Goal: Transaction & Acquisition: Obtain resource

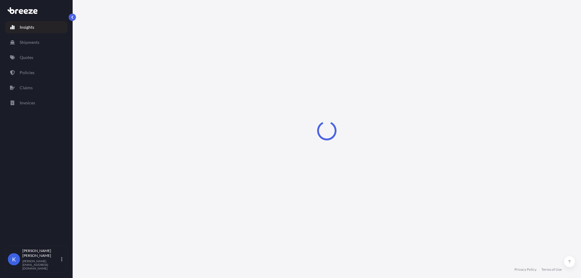
select select "2025"
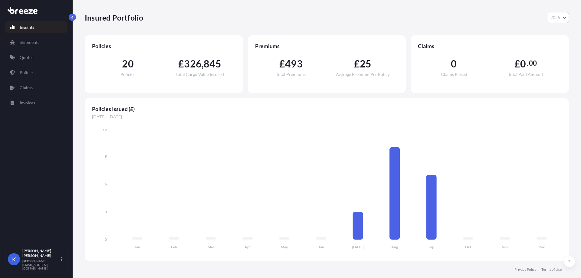
click at [488, 104] on div "Policies Issued (£) [DATE] - [DATE] Jan Feb Mar Apr May Jun [DATE] Aug Sep Oct …" at bounding box center [327, 179] width 484 height 163
click at [34, 54] on link "Quotes" at bounding box center [36, 57] width 62 height 12
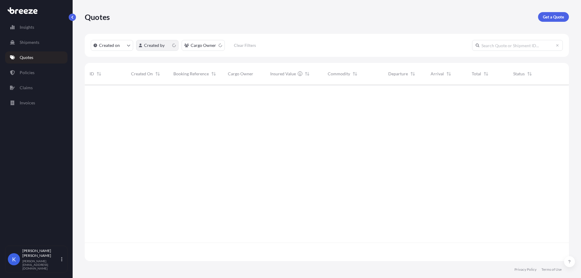
scroll to position [175, 480]
click at [561, 18] on p "Get a Quote" at bounding box center [553, 17] width 21 height 6
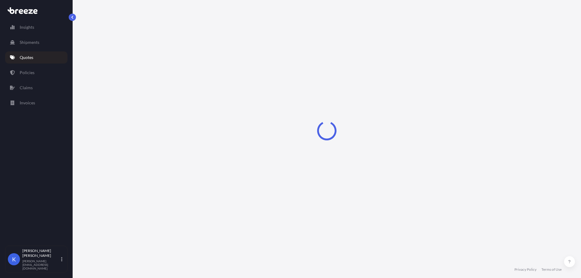
select select "Sea"
select select "1"
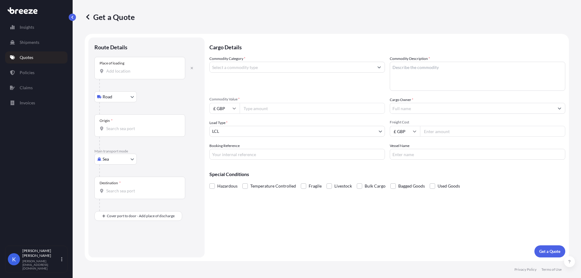
click at [158, 72] on input "Place of loading" at bounding box center [141, 71] width 71 height 6
type input "Sandy, UT 84070, [GEOGRAPHIC_DATA]"
click at [253, 68] on input "Commodity Category *" at bounding box center [292, 67] width 164 height 11
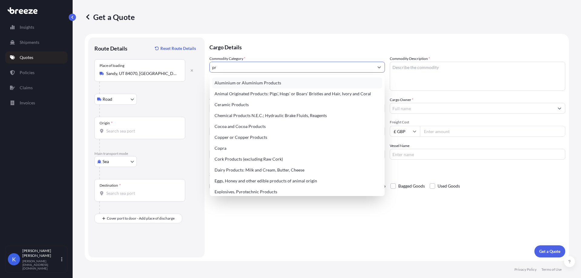
type input "p"
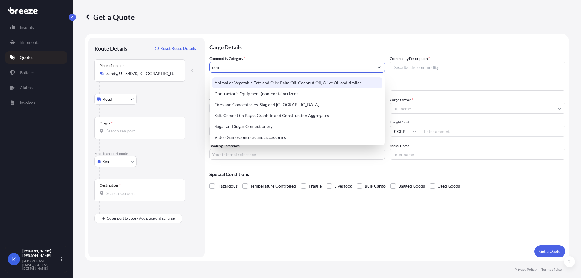
drag, startPoint x: 235, startPoint y: 70, endPoint x: 210, endPoint y: 70, distance: 24.8
click at [210, 70] on input "con" at bounding box center [292, 67] width 164 height 11
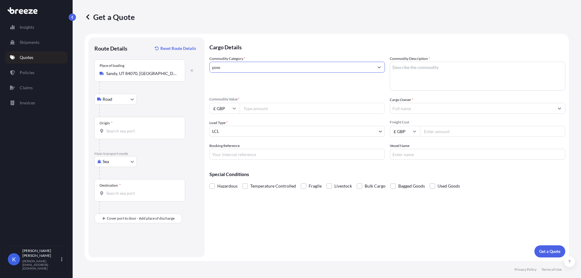
click at [239, 67] on input "pow" at bounding box center [292, 67] width 164 height 11
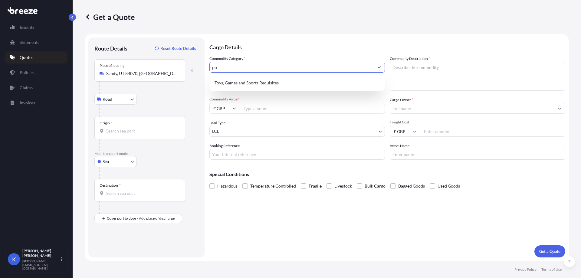
type input "p"
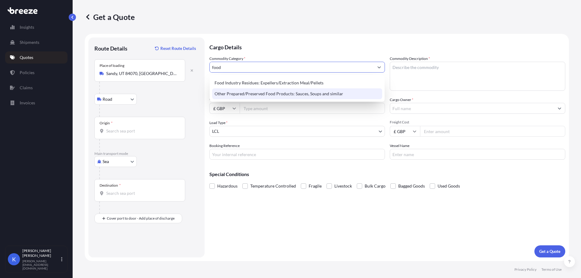
click at [348, 94] on div "Other Prepared/Preserved Food Products: Sauces, Soups and similar" at bounding box center [297, 93] width 170 height 11
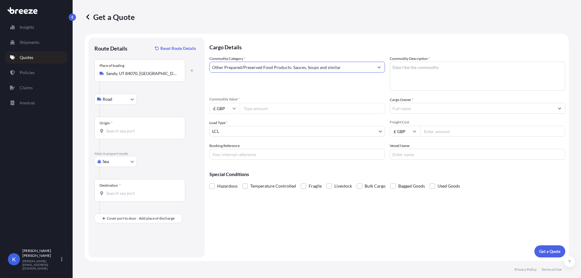
type input "Other Prepared/Preserved Food Products: Sauces, Soups and similar"
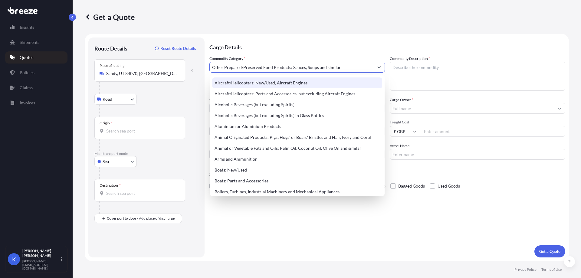
click at [343, 38] on p "Cargo Details" at bounding box center [387, 47] width 356 height 18
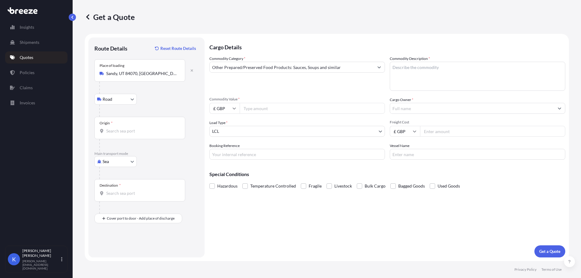
click at [410, 64] on textarea "Commodity Description *" at bounding box center [478, 76] width 176 height 29
paste textarea "Protein concentrates and textured protein substances"
type textarea "Protein concentrates and textured protein substances"
click at [284, 107] on input "Commodity Value *" at bounding box center [312, 108] width 145 height 11
click at [285, 109] on input "Commodity Value *" at bounding box center [312, 108] width 145 height 11
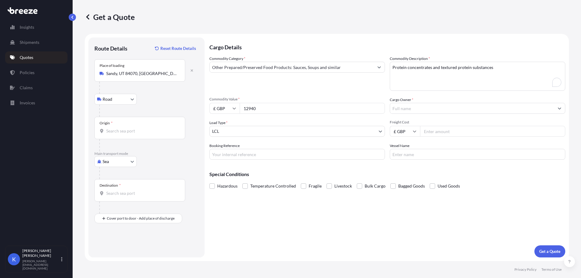
type input "12940"
click at [419, 107] on input "Cargo Owner *" at bounding box center [472, 108] width 164 height 11
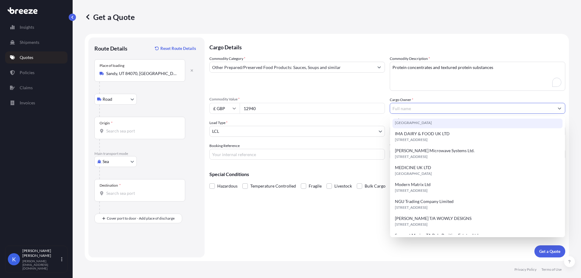
scroll to position [91, 0]
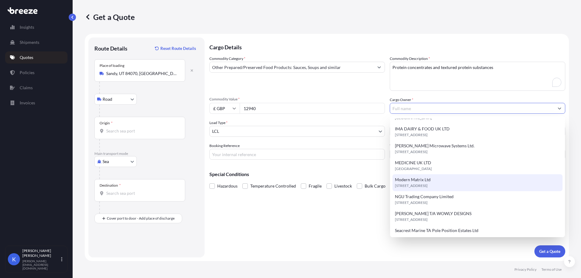
click at [443, 180] on div "Modern Matrix Ltd PR6 0LP, PR6 0LP, [GEOGRAPHIC_DATA], [GEOGRAPHIC_DATA]" at bounding box center [477, 182] width 170 height 17
type input "Modern Matrix Ltd"
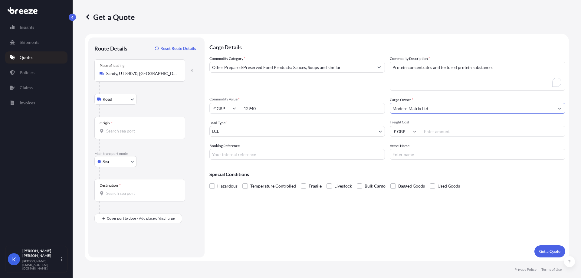
click at [139, 133] on input "Origin *" at bounding box center [141, 131] width 71 height 6
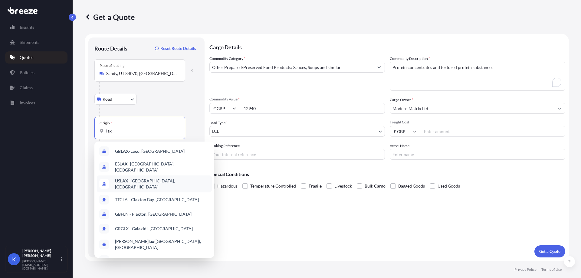
click at [136, 180] on span "US LAX - [GEOGRAPHIC_DATA], [GEOGRAPHIC_DATA]" at bounding box center [162, 184] width 94 height 12
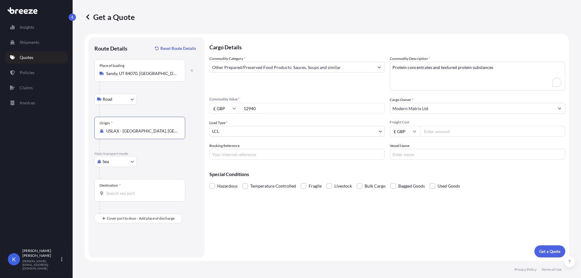
type input "USLAX - [GEOGRAPHIC_DATA], [GEOGRAPHIC_DATA]"
click at [121, 190] on div "Destination *" at bounding box center [139, 190] width 91 height 22
click at [121, 190] on input "Destination *" at bounding box center [141, 193] width 71 height 6
drag, startPoint x: 133, startPoint y: 190, endPoint x: 93, endPoint y: 191, distance: 39.3
click at [93, 191] on div "Route Details Reset Route Details Place of loading [GEOGRAPHIC_DATA] Road Road …" at bounding box center [146, 148] width 116 height 220
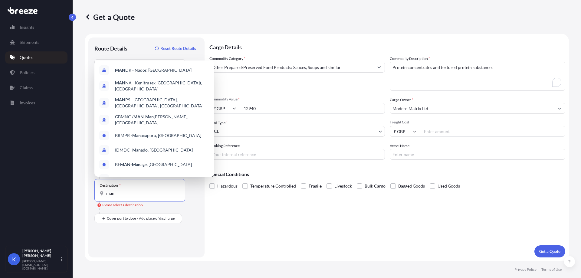
drag, startPoint x: 120, startPoint y: 192, endPoint x: 99, endPoint y: 192, distance: 21.2
click at [99, 192] on div "Destination * man" at bounding box center [139, 190] width 91 height 22
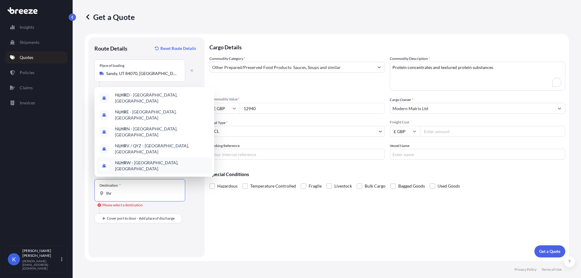
drag, startPoint x: 116, startPoint y: 196, endPoint x: 104, endPoint y: 194, distance: 11.7
click at [104, 194] on div "lhr" at bounding box center [140, 193] width 80 height 6
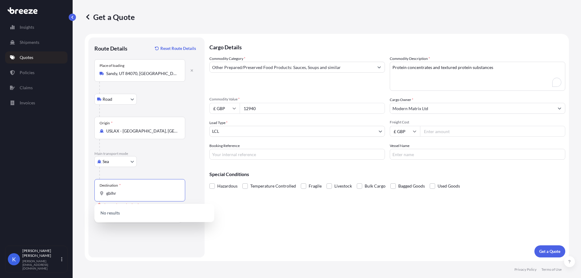
drag, startPoint x: 114, startPoint y: 196, endPoint x: 102, endPoint y: 195, distance: 12.8
click at [102, 195] on div "gblhr" at bounding box center [140, 193] width 80 height 6
type input "gblhr"
click at [126, 161] on body "Insights Shipments Quotes Policies Claims Invoices K [PERSON_NAME] [PERSON_NAME…" at bounding box center [290, 139] width 581 height 278
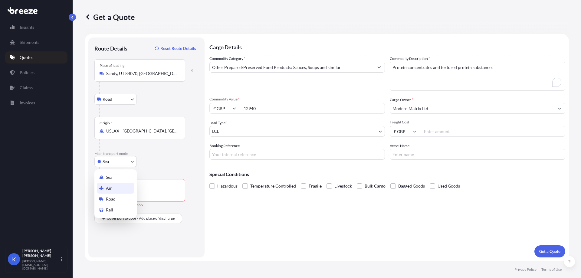
click at [117, 189] on div "Air" at bounding box center [116, 188] width 38 height 11
select select "Air"
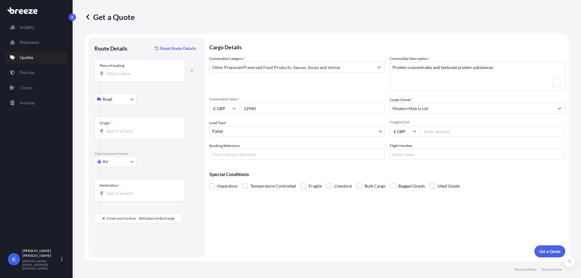
click at [129, 77] on div "Place of loading" at bounding box center [139, 70] width 91 height 22
click at [129, 77] on input "Place of loading" at bounding box center [141, 74] width 71 height 6
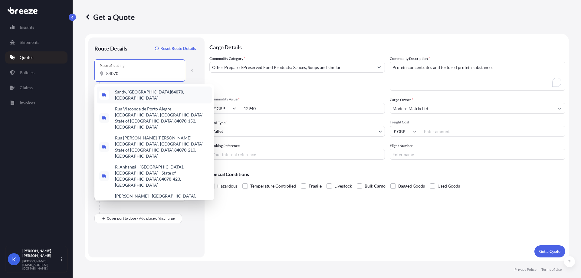
click at [148, 94] on span "Sandy, UT 84070 , [GEOGRAPHIC_DATA]" at bounding box center [162, 95] width 94 height 12
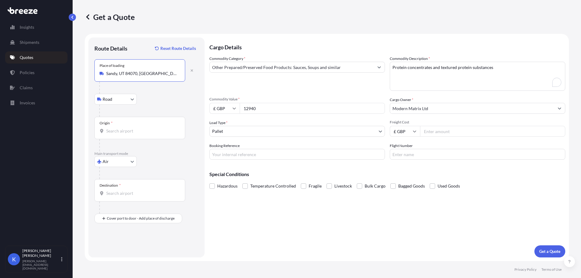
type input "Sandy, UT 84070, [GEOGRAPHIC_DATA]"
click at [120, 127] on div "Origin *" at bounding box center [139, 128] width 91 height 22
click at [120, 128] on input "Origin *" at bounding box center [141, 131] width 71 height 6
click at [144, 150] on span "USLAX - [GEOGRAPHIC_DATA], [GEOGRAPHIC_DATA]" at bounding box center [162, 152] width 94 height 12
type input "USLAX - [GEOGRAPHIC_DATA], [GEOGRAPHIC_DATA]"
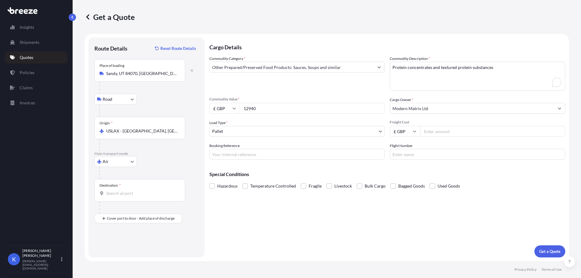
click at [120, 197] on div "Destination *" at bounding box center [139, 190] width 91 height 22
click at [120, 196] on input "Destination *" at bounding box center [141, 193] width 71 height 6
click at [137, 215] on span "GB LHR - Heathrow Apt/[GEOGRAPHIC_DATA], [GEOGRAPHIC_DATA]" at bounding box center [162, 215] width 94 height 12
type input "GBLHR - Heathrow Apt/[GEOGRAPHIC_DATA], [GEOGRAPHIC_DATA]"
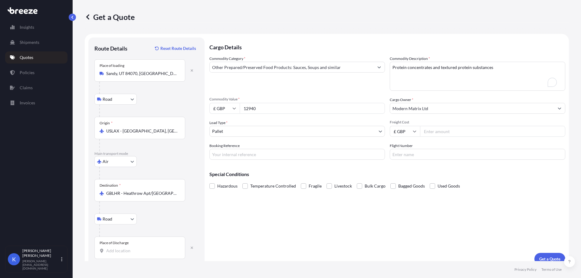
click at [124, 249] on input "Place of Discharge" at bounding box center [141, 251] width 71 height 6
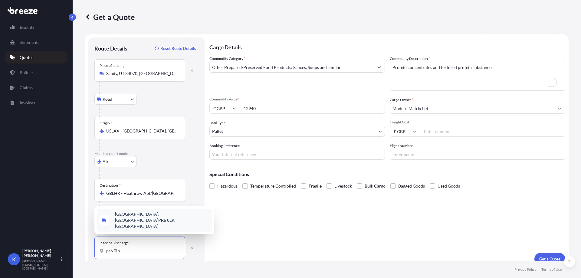
click at [149, 226] on span "[STREET_ADDRESS]" at bounding box center [162, 220] width 94 height 18
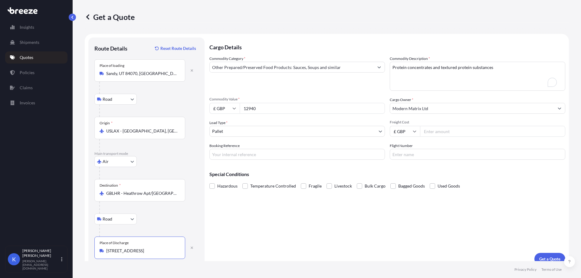
type input "[STREET_ADDRESS]"
click at [550, 257] on p "Get a Quote" at bounding box center [549, 259] width 21 height 6
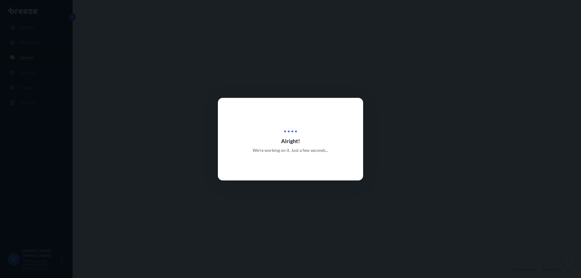
select select "Road"
select select "Air"
select select "Road"
select select "1"
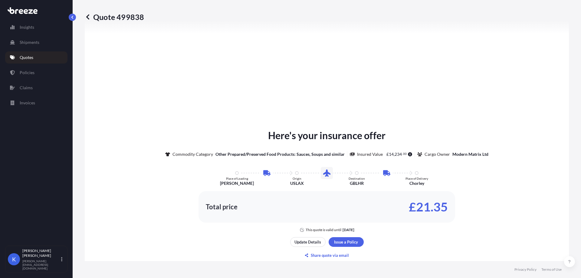
scroll to position [303, 0]
